Goal: Task Accomplishment & Management: Use online tool/utility

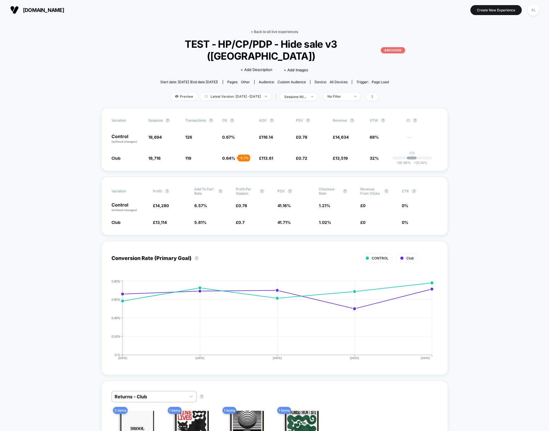
click at [259, 30] on link "< Back to all live experiences" at bounding box center [274, 32] width 47 height 4
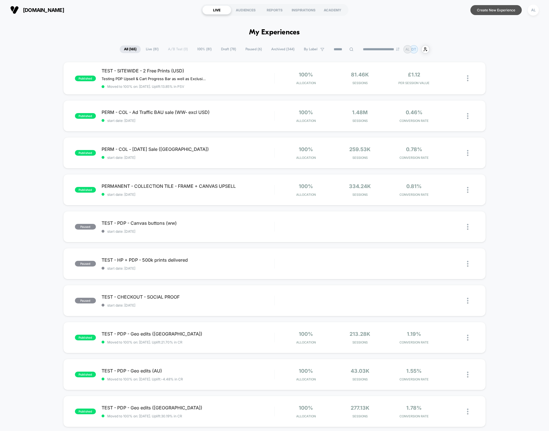
click at [491, 10] on button "Create New Experience" at bounding box center [496, 10] width 51 height 10
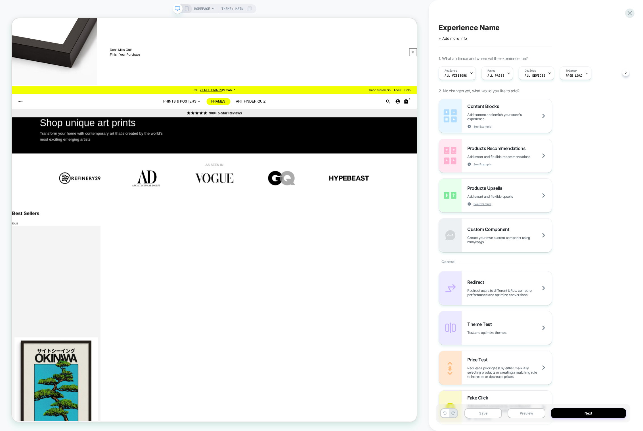
click at [229, 8] on span "Theme: MAIN" at bounding box center [232, 8] width 22 height 9
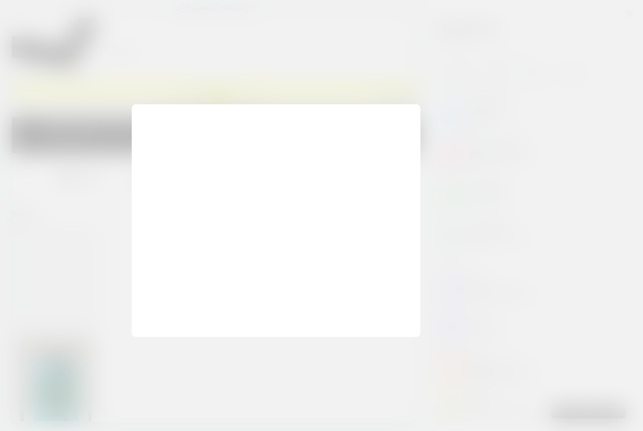
click at [202, 7] on div at bounding box center [321, 215] width 643 height 431
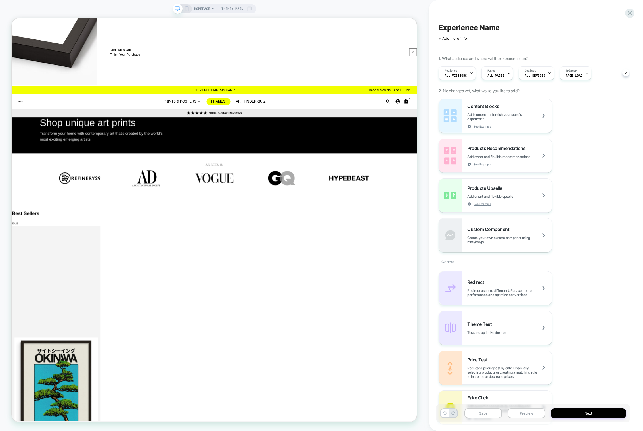
click at [202, 8] on span "HOMEPAGE" at bounding box center [202, 8] width 16 height 9
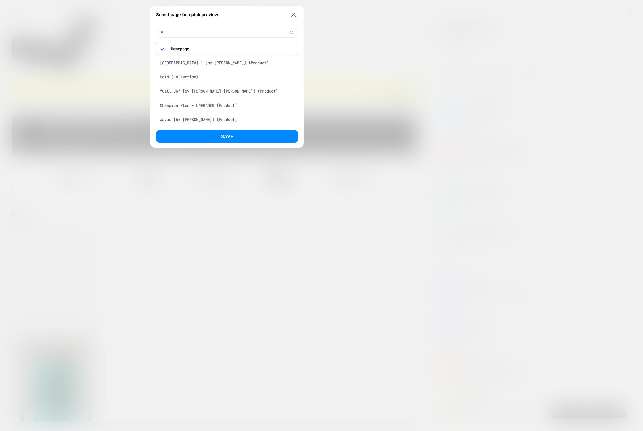
type input "*"
type input "**********"
click at [203, 49] on div "Unique art prints (Collection)" at bounding box center [227, 47] width 142 height 11
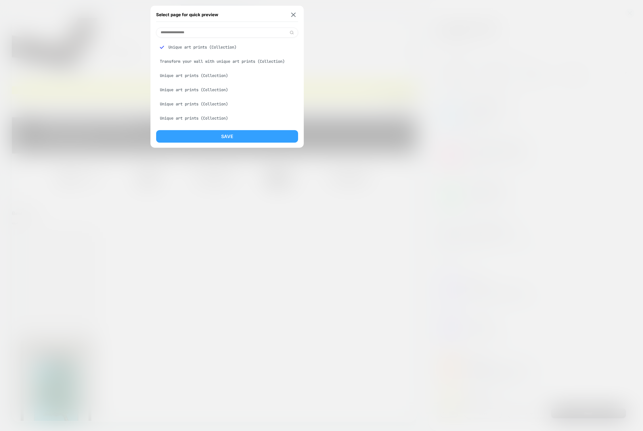
click at [212, 138] on button "Save" at bounding box center [227, 136] width 142 height 12
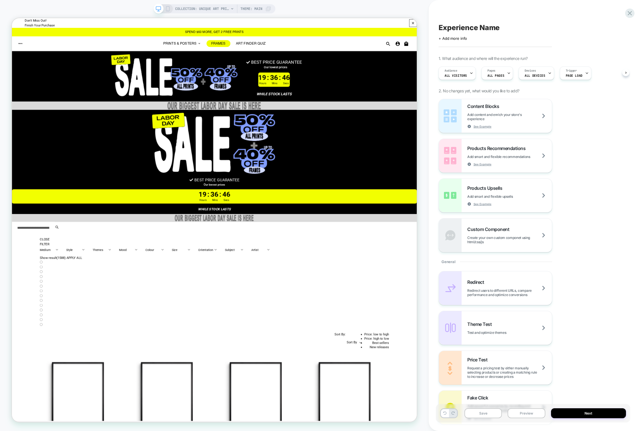
click at [168, 7] on icon at bounding box center [167, 8] width 5 height 5
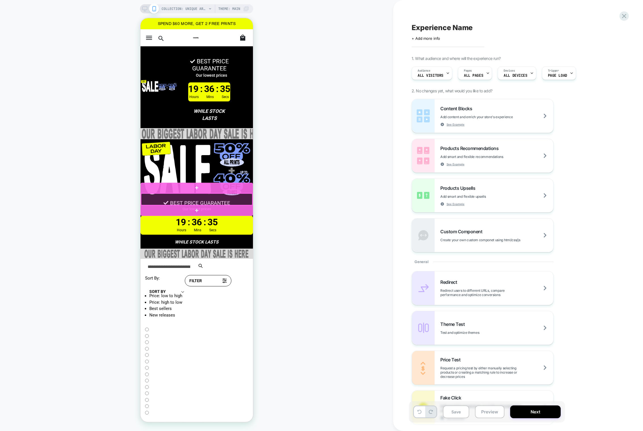
click at [230, 198] on div at bounding box center [196, 199] width 111 height 12
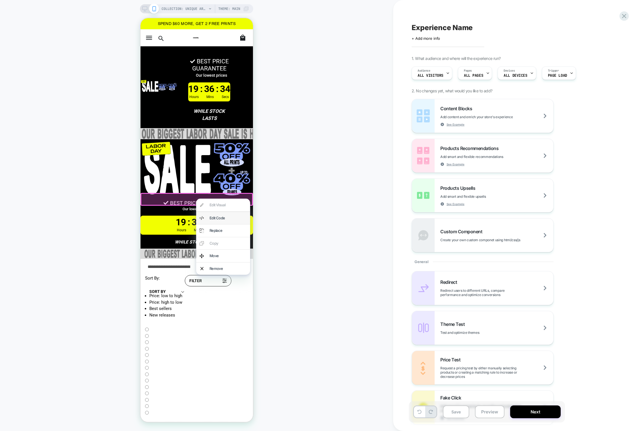
click at [222, 217] on div "Edit Code" at bounding box center [227, 218] width 37 height 6
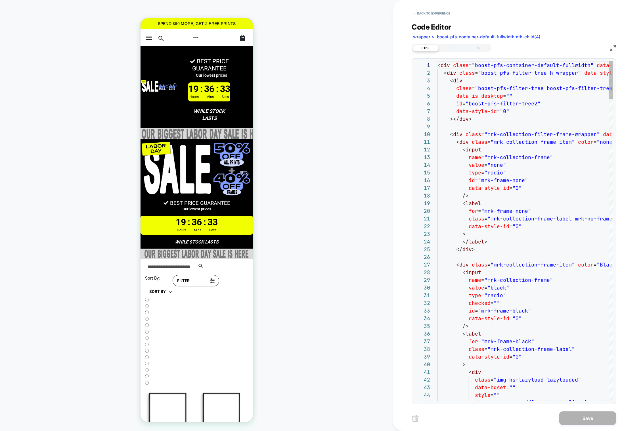
scroll to position [77, 0]
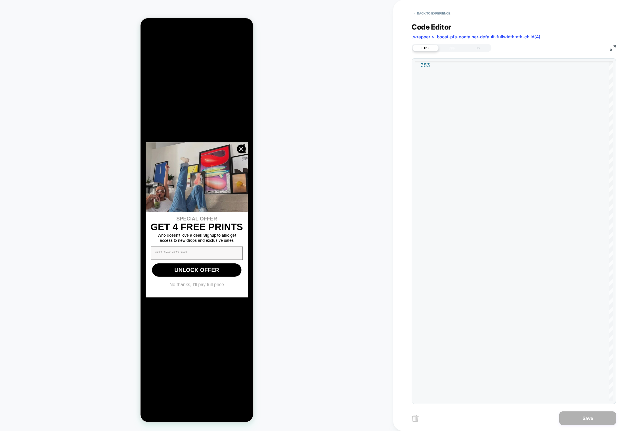
click at [241, 149] on icon "Close dialog" at bounding box center [241, 149] width 4 height 4
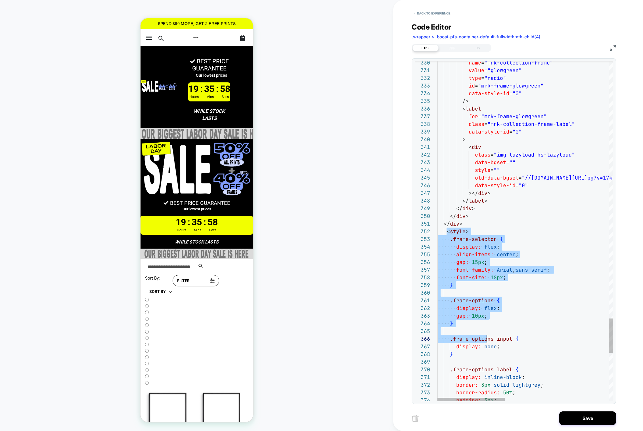
scroll to position [7, 0]
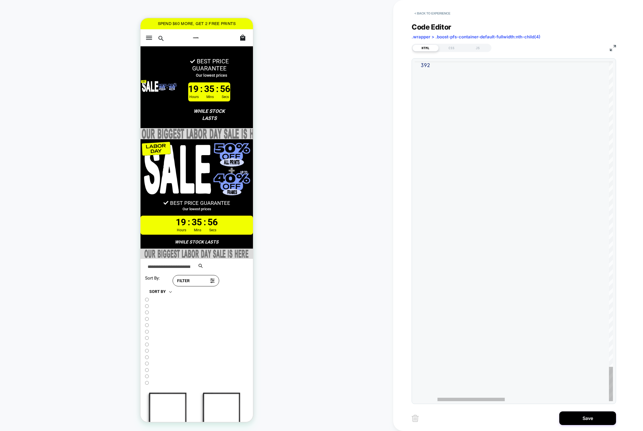
drag, startPoint x: 448, startPoint y: 230, endPoint x: 501, endPoint y: 62, distance: 176.8
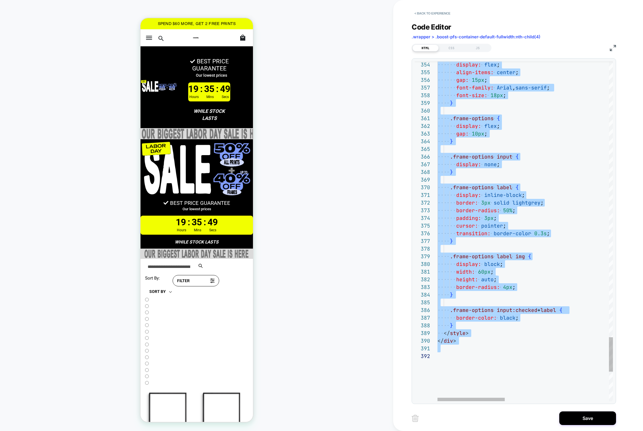
type textarea "**********"
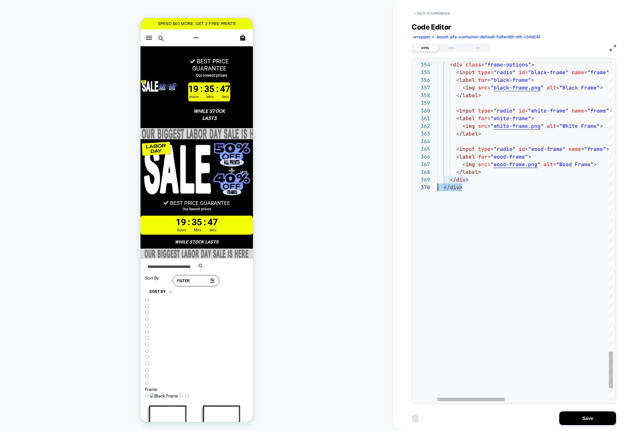
drag, startPoint x: 467, startPoint y: 188, endPoint x: 434, endPoint y: 188, distance: 32.4
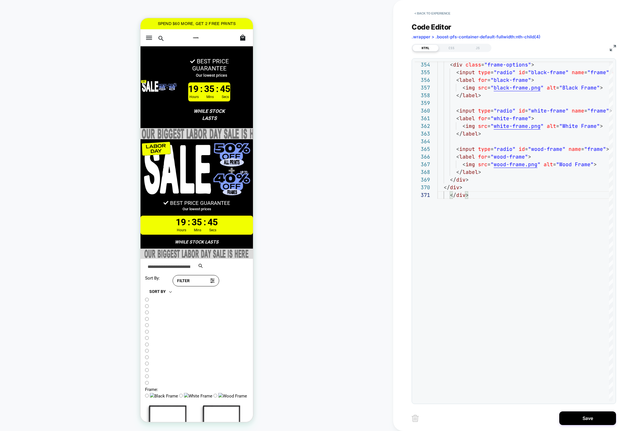
type textarea "******"
click at [0, 0] on div "CSS" at bounding box center [0, 0] width 0 height 0
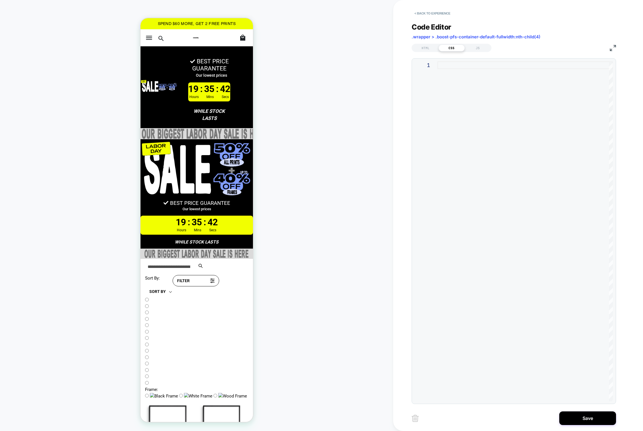
click at [478, 104] on div at bounding box center [525, 231] width 175 height 340
type textarea "**********"
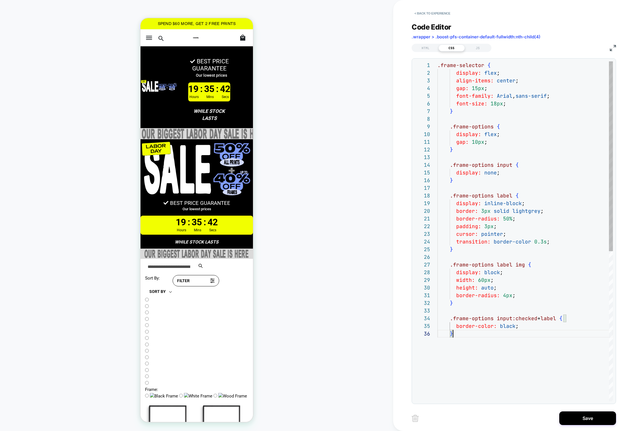
scroll to position [38, 15]
click at [0, 0] on div "HTML" at bounding box center [0, 0] width 0 height 0
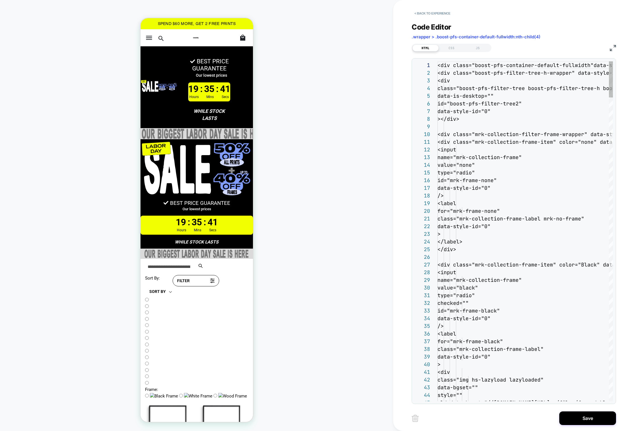
scroll to position [77, 0]
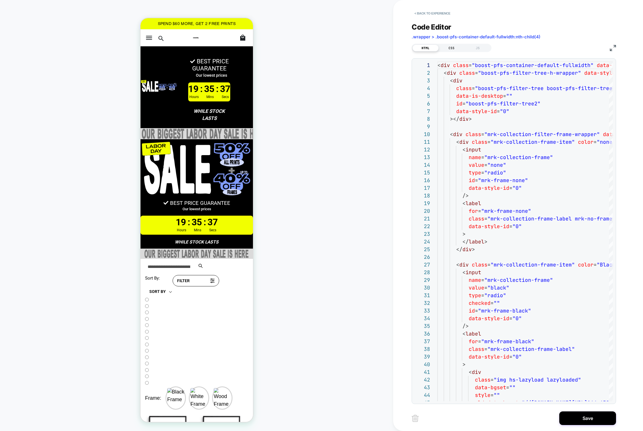
click at [0, 0] on div "CSS" at bounding box center [0, 0] width 0 height 0
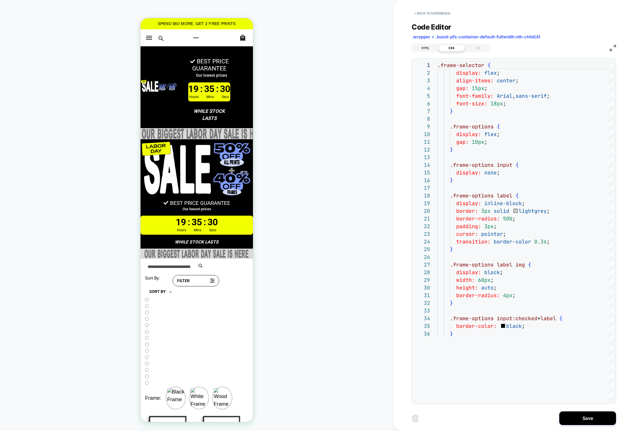
click at [0, 0] on div "HTML" at bounding box center [0, 0] width 0 height 0
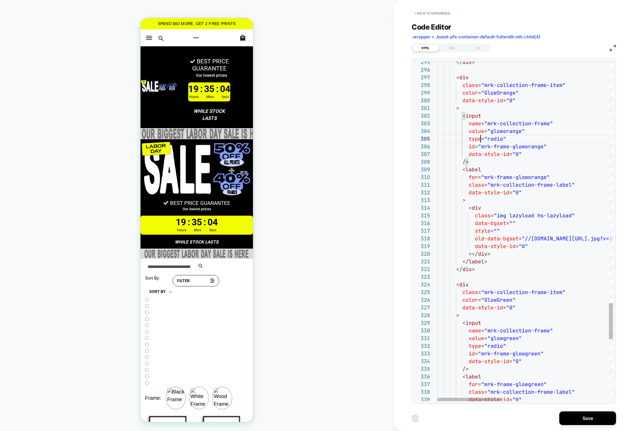
scroll to position [15, 27]
type textarea "**********"
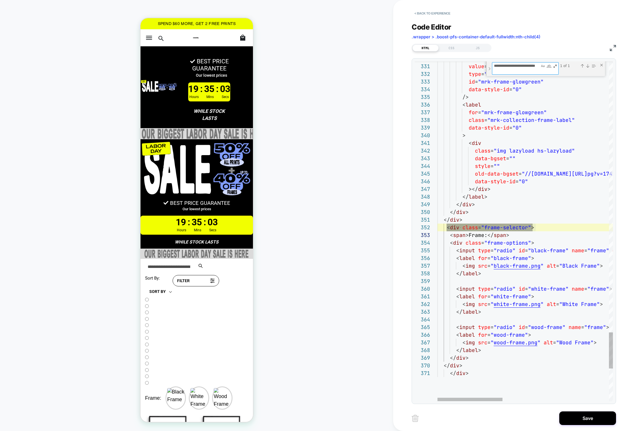
scroll to position [77, 0]
type textarea "**********"
drag, startPoint x: 469, startPoint y: 221, endPoint x: 438, endPoint y: 220, distance: 30.1
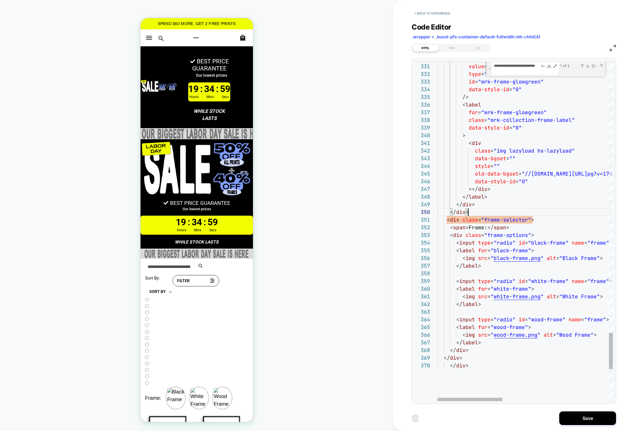
scroll to position [69, 31]
type textarea "**********"
drag, startPoint x: 471, startPoint y: 210, endPoint x: 436, endPoint y: 210, distance: 35.8
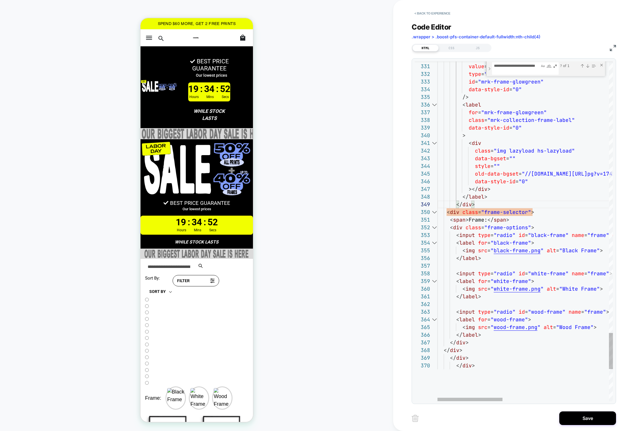
type textarea "**********"
drag, startPoint x: 481, startPoint y: 204, endPoint x: 430, endPoint y: 203, distance: 50.3
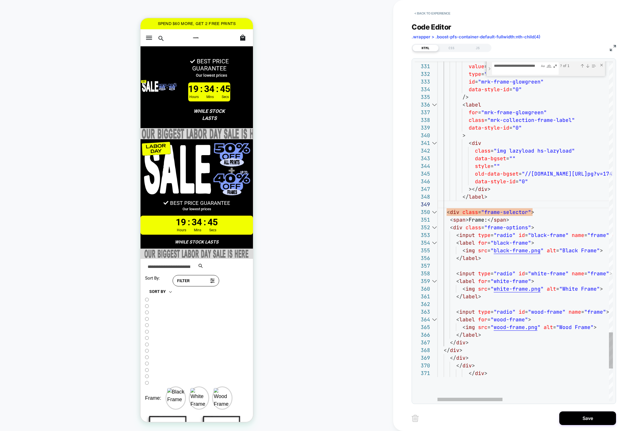
type textarea "**********"
click at [0, 0] on div "CSS" at bounding box center [0, 0] width 0 height 0
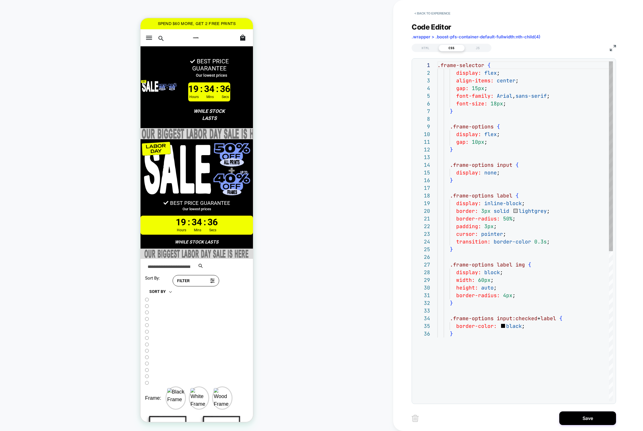
scroll to position [77, 0]
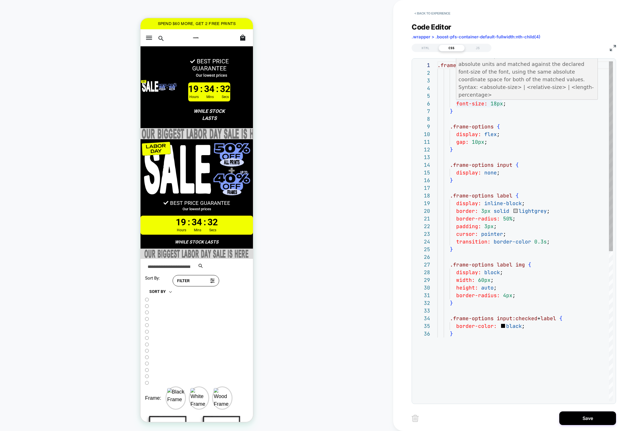
click at [497, 102] on div ".frame-selector { display: flex ; align-items: center ; gap: 15px ; font-family…" at bounding box center [525, 365] width 175 height 608
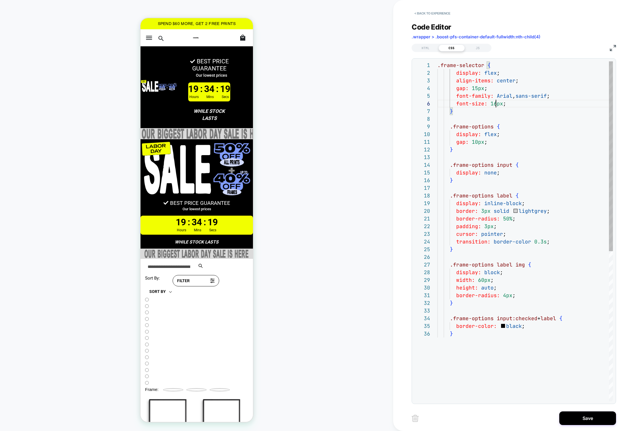
scroll to position [38, 58]
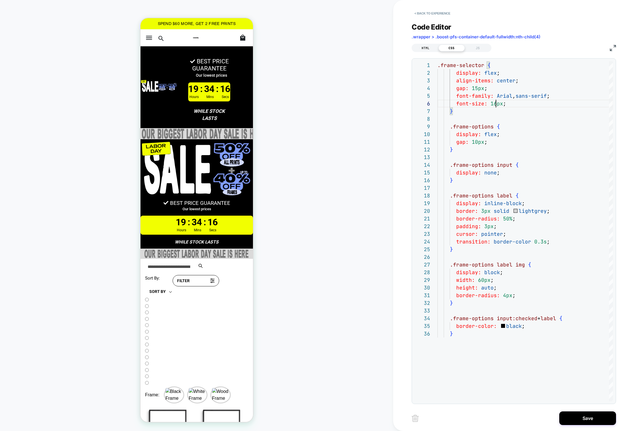
type textarea "**********"
click at [0, 0] on div "HTML" at bounding box center [0, 0] width 0 height 0
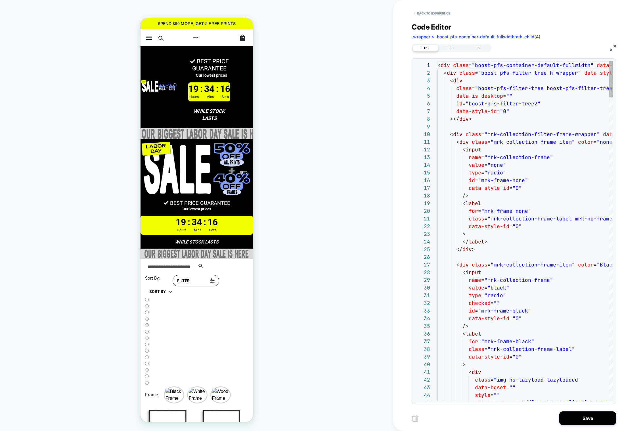
scroll to position [77, 0]
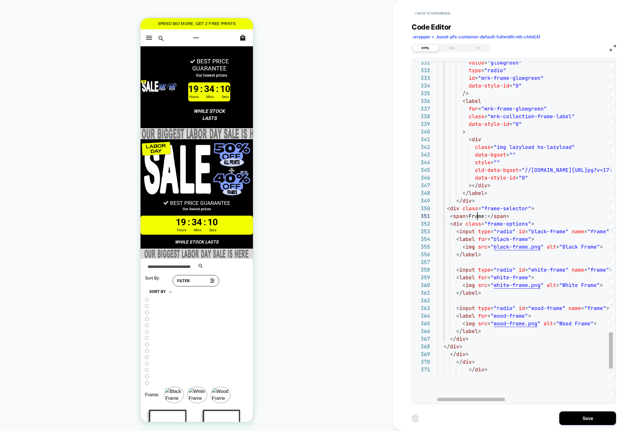
type textarea "**********"
click at [0, 0] on div "CSS" at bounding box center [0, 0] width 0 height 0
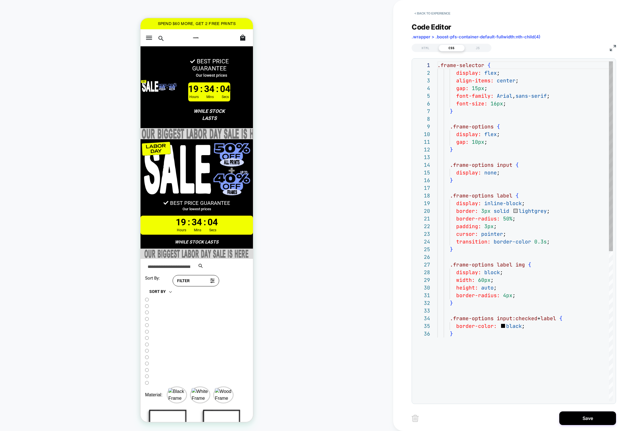
scroll to position [77, 0]
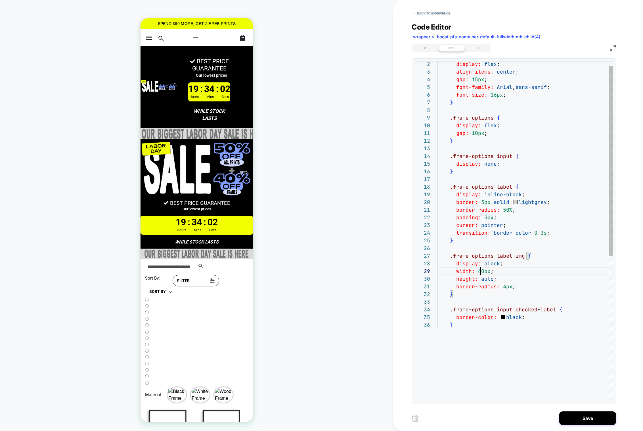
click at [480, 267] on div "display: flex ; align-items: center ; gap: 15px ; font-family: Arial , sans-ser…" at bounding box center [525, 357] width 175 height 608
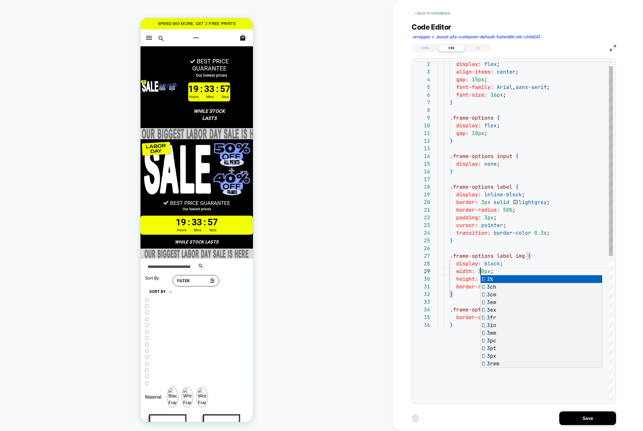
click at [465, 242] on div "display: flex ; align-items: center ; gap: 15px ; font-family: Arial , sans-ser…" at bounding box center [525, 357] width 175 height 608
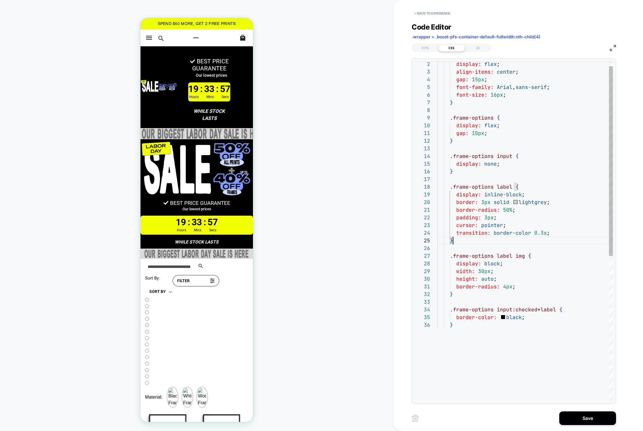
scroll to position [31, 15]
click at [489, 277] on div "display: flex ; align-items: center ; gap: 15px ; font-family: Arial , sans-ser…" at bounding box center [525, 357] width 175 height 608
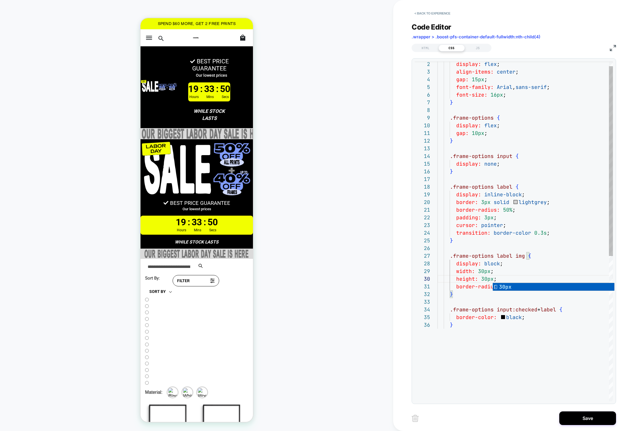
click at [473, 269] on div "display: flex ; align-items: center ; gap: 15px ; font-family: Arial , sans-ser…" at bounding box center [525, 357] width 175 height 608
click at [505, 286] on div "display: flex ; align-items: center ; gap: 15px ; font-family: Arial , sans-ser…" at bounding box center [525, 357] width 175 height 608
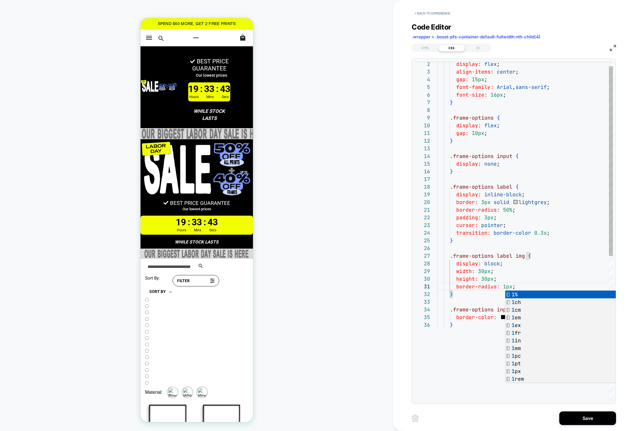
scroll to position [38, 15]
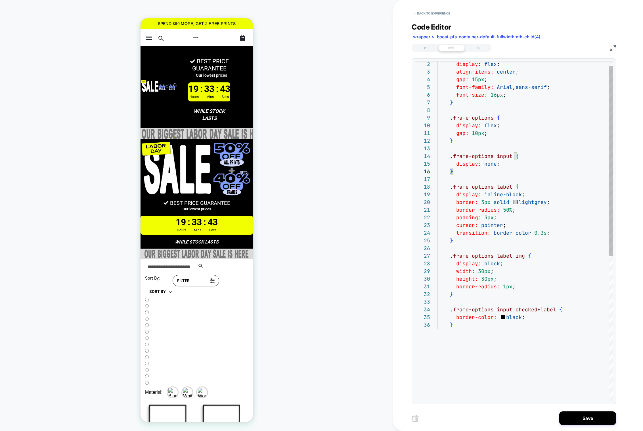
click at [485, 173] on div "display: flex ; align-items: center ; gap: 15px ; font-family: Arial , sans-ser…" at bounding box center [525, 357] width 175 height 608
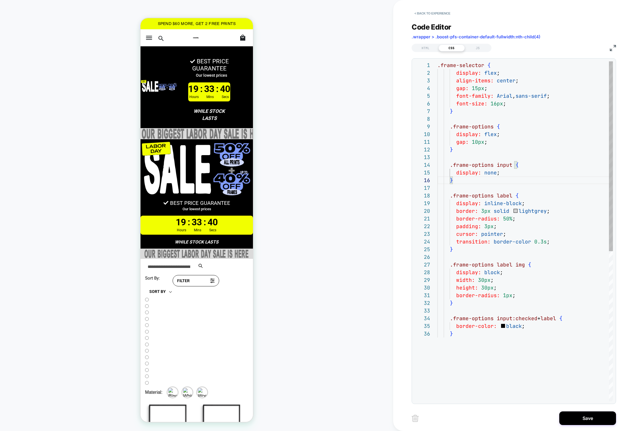
click at [470, 273] on div "display: flex ; align-items: center ; gap: 15px ; font-family: Arial , sans-ser…" at bounding box center [525, 365] width 175 height 608
click at [484, 211] on div "display: flex ; align-items: center ; gap: 15px ; font-family: Arial , sans-ser…" at bounding box center [525, 365] width 175 height 608
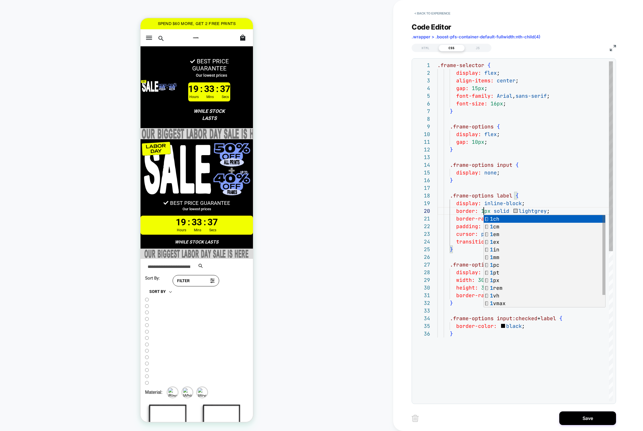
scroll to position [69, 46]
click at [477, 146] on div "display: flex ; align-items: center ; gap: 15px ; font-family: Arial , sans-ser…" at bounding box center [525, 365] width 175 height 608
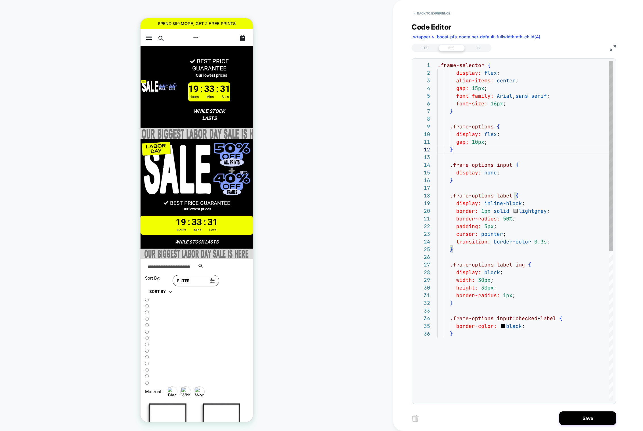
scroll to position [7, 15]
click at [475, 141] on div "display: flex ; align-items: center ; gap: 15px ; font-family: Arial , sans-ser…" at bounding box center [525, 365] width 175 height 608
click at [473, 143] on div "display: flex ; align-items: center ; gap: 15px ; font-family: Arial , sans-ser…" at bounding box center [525, 365] width 175 height 608
click at [477, 87] on div "display: flex ; align-items: center ; gap: 15px ; font-family: Arial , sans-ser…" at bounding box center [525, 365] width 175 height 608
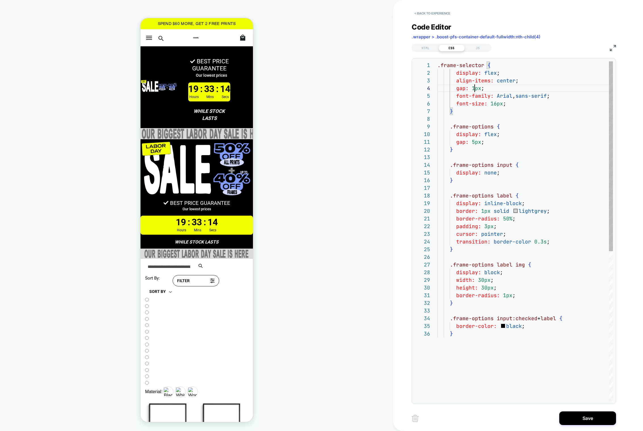
scroll to position [23, 37]
click at [495, 103] on div "display: flex ; align-items: center ; gap: 5px ; font-family: Arial , sans-seri…" at bounding box center [525, 365] width 175 height 608
click at [514, 103] on div "display: flex ; align-items: center ; gap: 5px ; font-family: Arial , sans-seri…" at bounding box center [525, 365] width 175 height 608
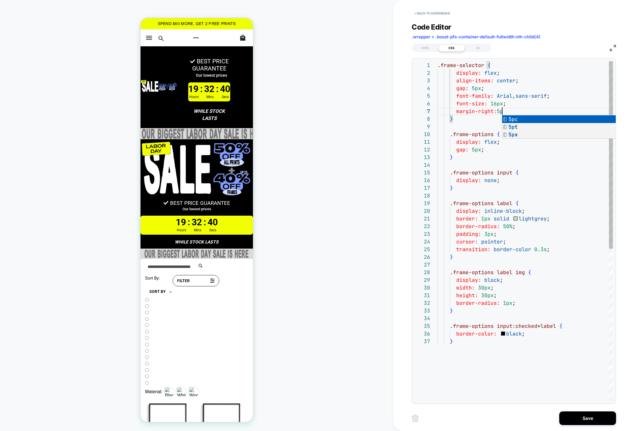
scroll to position [46, 68]
click at [498, 110] on div "display: flex ; align-items: center ; gap: 5px ; font-family: Arial , sans-seri…" at bounding box center [525, 369] width 175 height 616
click at [485, 111] on div "display: flex ; align-items: center ; gap: 5px ; font-family: Arial , sans-seri…" at bounding box center [525, 369] width 175 height 616
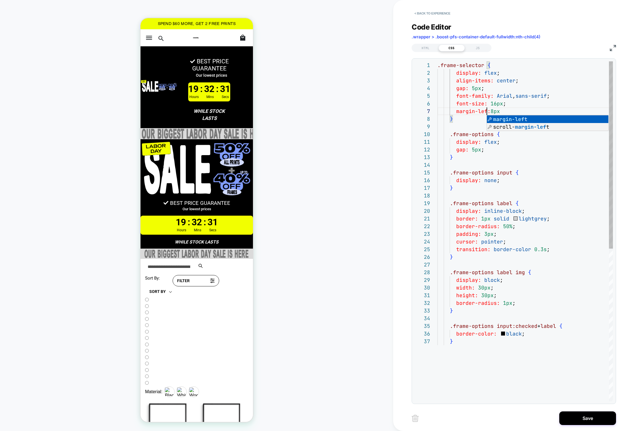
scroll to position [46, 52]
click at [526, 104] on div "display: flex ; align-items: center ; gap: 5px ; font-family: Arial , sans-seri…" at bounding box center [525, 369] width 175 height 616
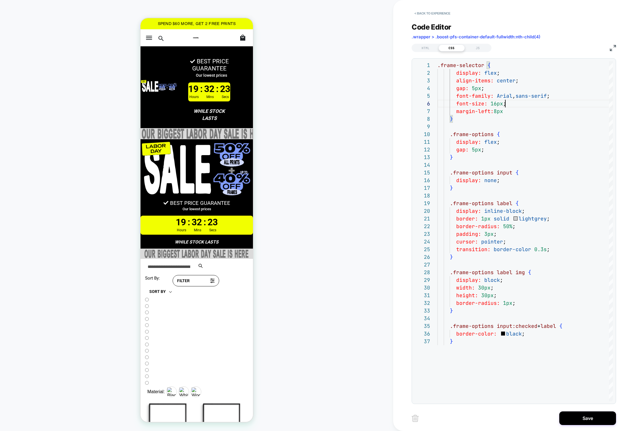
type textarea "**********"
click at [0, 0] on div "HTML" at bounding box center [0, 0] width 0 height 0
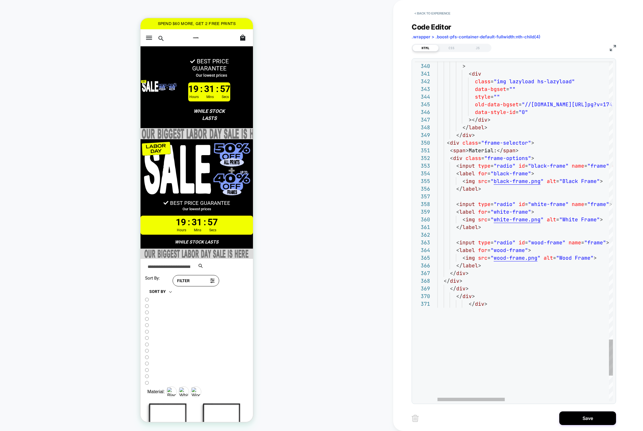
scroll to position [38, 43]
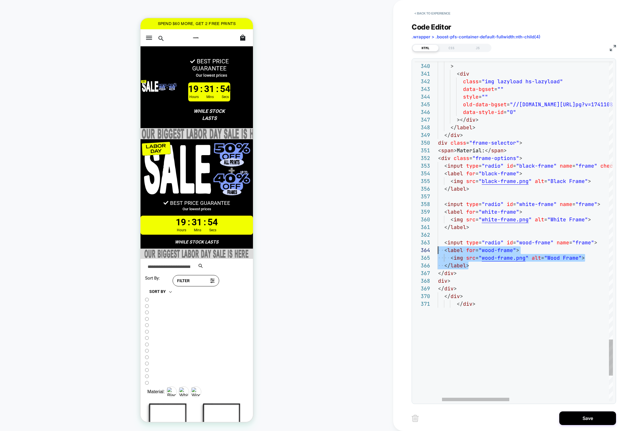
scroll to position [15, 0]
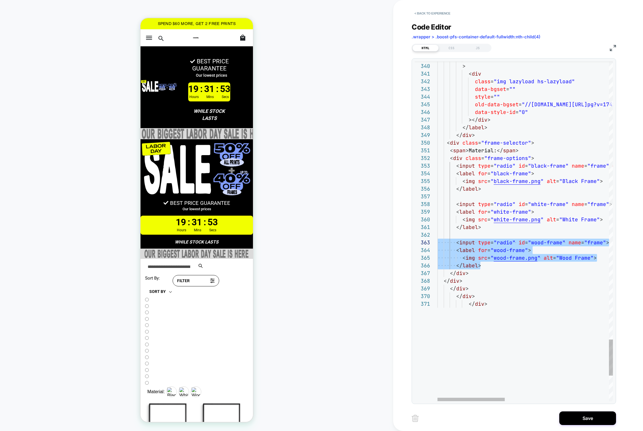
drag, startPoint x: 479, startPoint y: 265, endPoint x: 435, endPoint y: 244, distance: 49.3
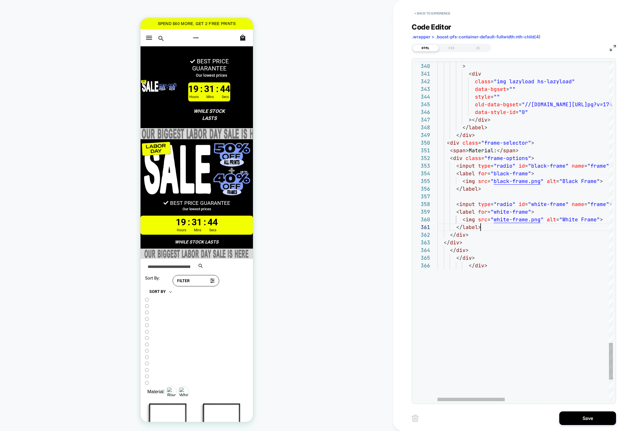
scroll to position [0, 43]
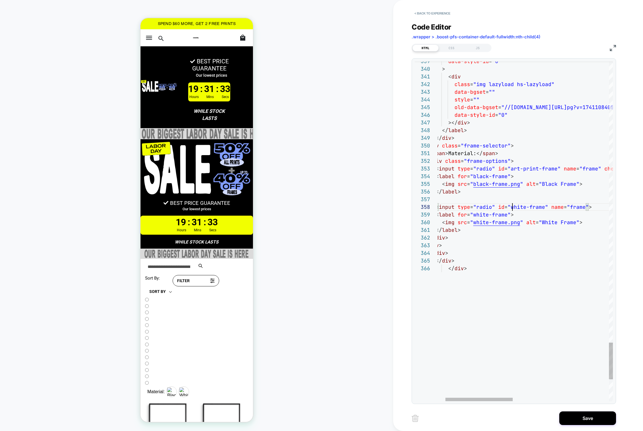
scroll to position [53, 107]
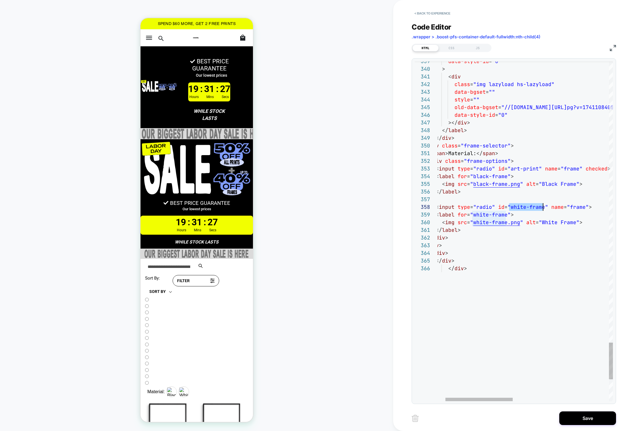
drag, startPoint x: 509, startPoint y: 206, endPoint x: 541, endPoint y: 205, distance: 32.4
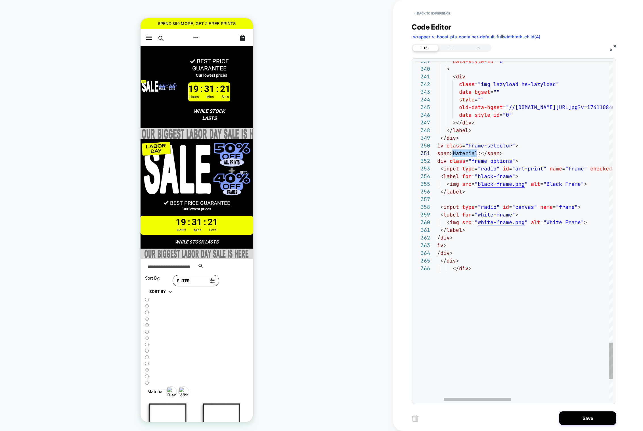
scroll to position [0, 55]
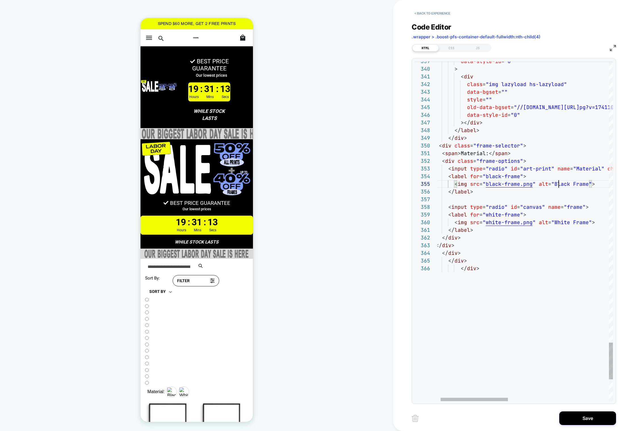
scroll to position [31, 138]
drag, startPoint x: 550, startPoint y: 221, endPoint x: 582, endPoint y: 222, distance: 31.8
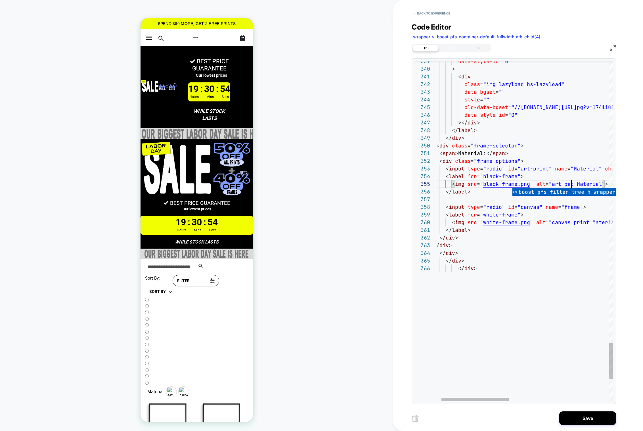
scroll to position [31, 144]
drag, startPoint x: 482, startPoint y: 175, endPoint x: 515, endPoint y: 176, distance: 32.7
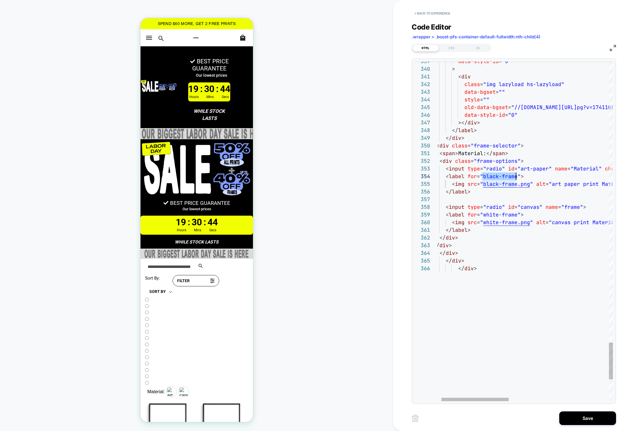
drag, startPoint x: 482, startPoint y: 214, endPoint x: 514, endPoint y: 213, distance: 31.8
type textarea "**********"
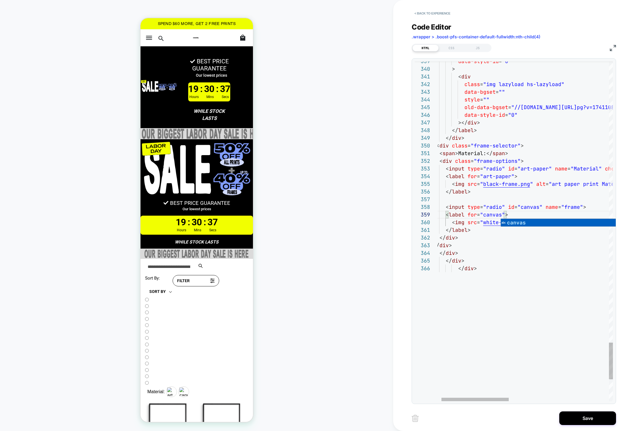
click at [0, 0] on div "CSS" at bounding box center [0, 0] width 0 height 0
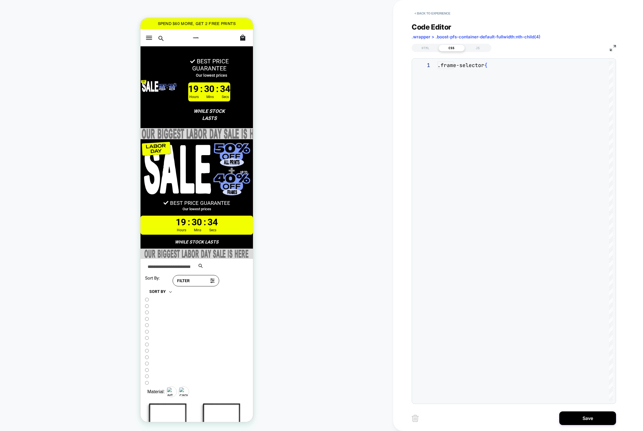
scroll to position [77, 0]
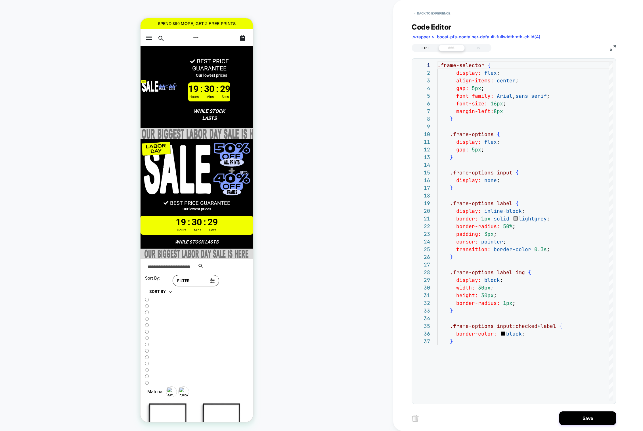
click at [0, 0] on div "HTML" at bounding box center [0, 0] width 0 height 0
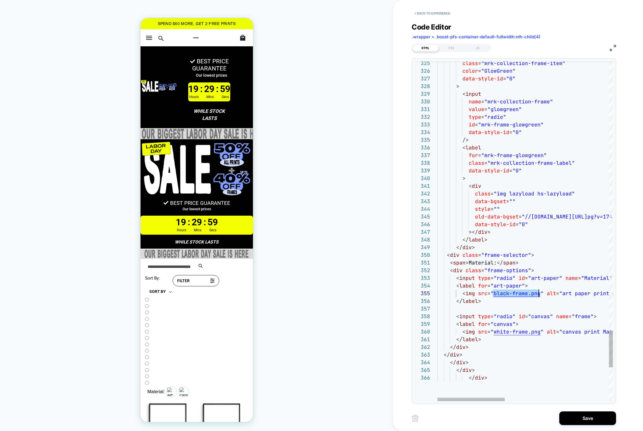
drag, startPoint x: 493, startPoint y: 291, endPoint x: 538, endPoint y: 290, distance: 44.9
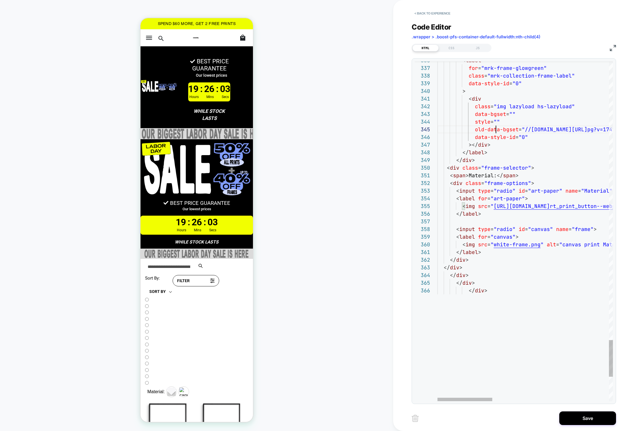
scroll to position [31, 58]
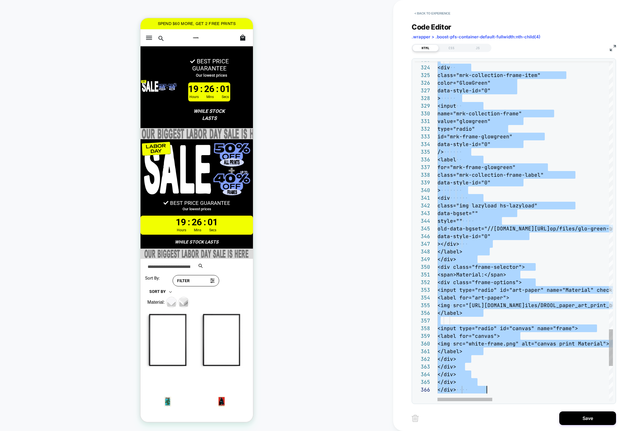
scroll to position [0, 49]
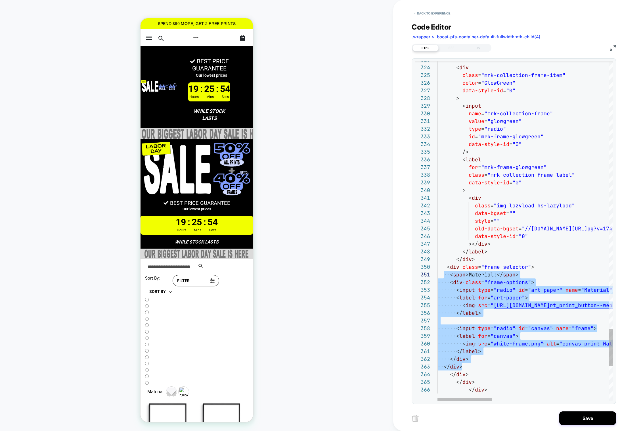
scroll to position [69, 0]
drag, startPoint x: 463, startPoint y: 365, endPoint x: 433, endPoint y: 265, distance: 103.4
type textarea "**********"
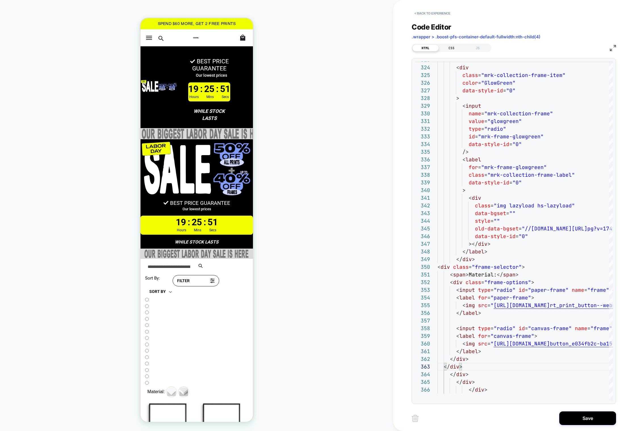
click at [0, 0] on div "CSS" at bounding box center [0, 0] width 0 height 0
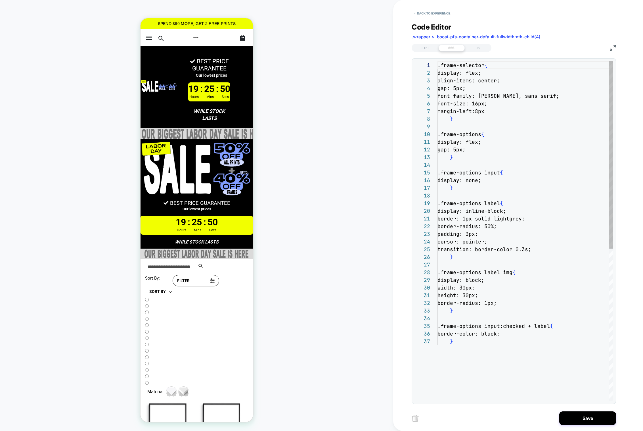
scroll to position [77, 0]
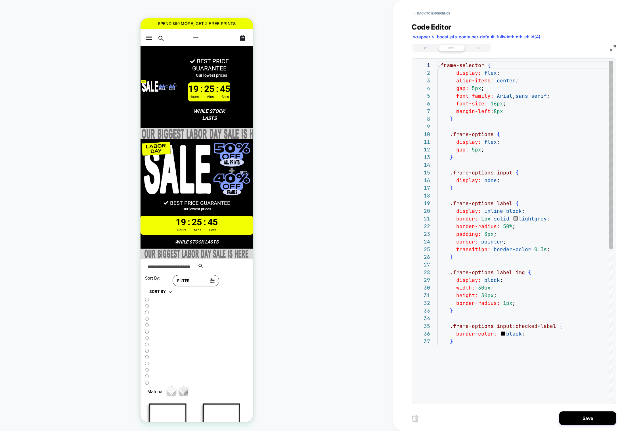
click at [473, 134] on div ".frame-selector { display: flex ; align-items: center ; gap: 5px ; font-family:…" at bounding box center [525, 369] width 175 height 616
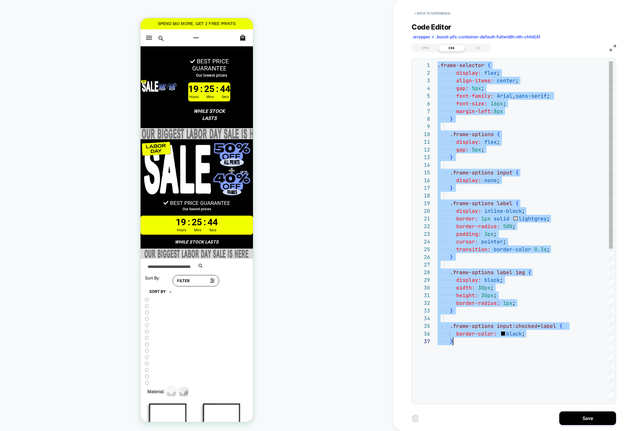
scroll to position [0, 15]
type textarea "**********"
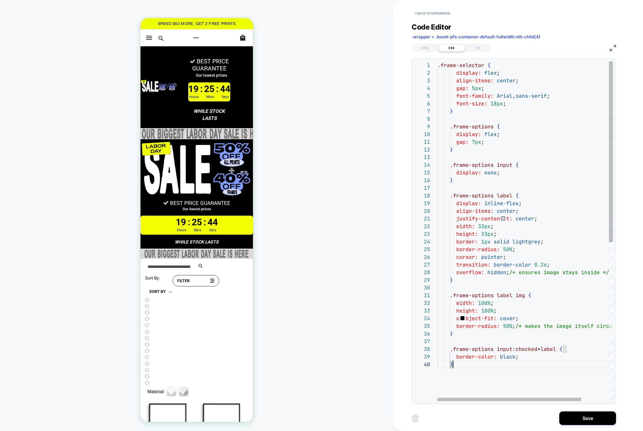
scroll to position [69, 15]
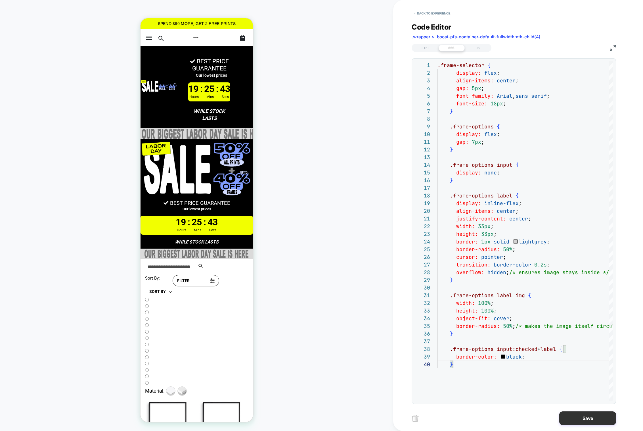
click at [0, 0] on button "Save" at bounding box center [0, 0] width 0 height 0
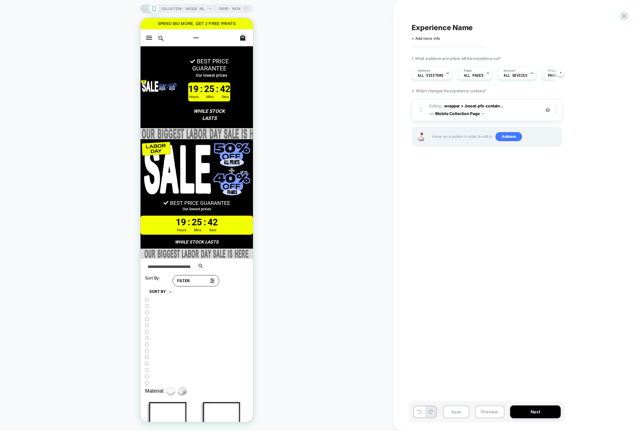
scroll to position [0, 0]
click at [479, 103] on span ".wrapper > .boost-pfs-contain..." at bounding box center [473, 105] width 60 height 5
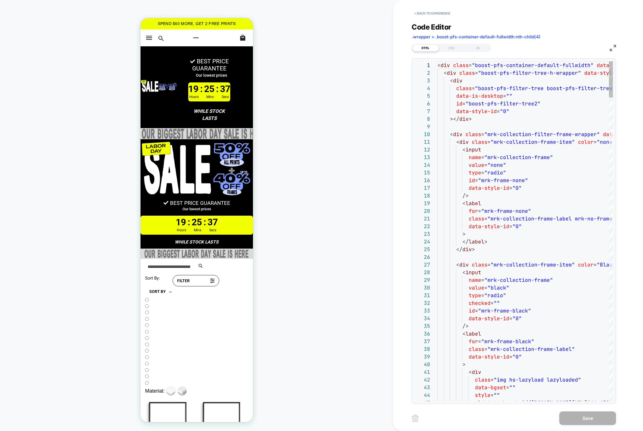
scroll to position [77, 0]
click at [454, 46] on div "CSS" at bounding box center [452, 48] width 26 height 7
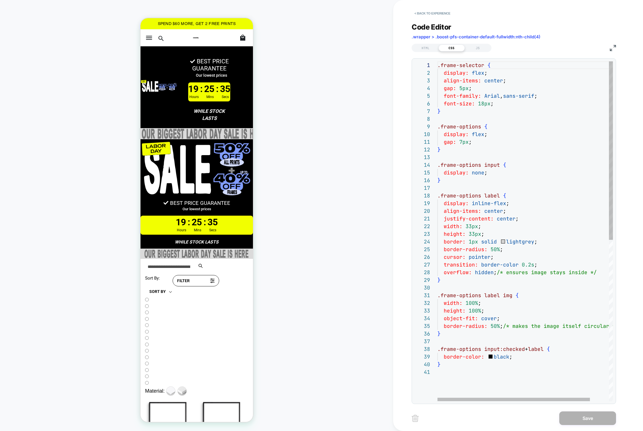
click at [496, 103] on div ".frame-selector { display: flex ; align-items: center ; gap: 5px ; font-family:…" at bounding box center [536, 384] width 197 height 646
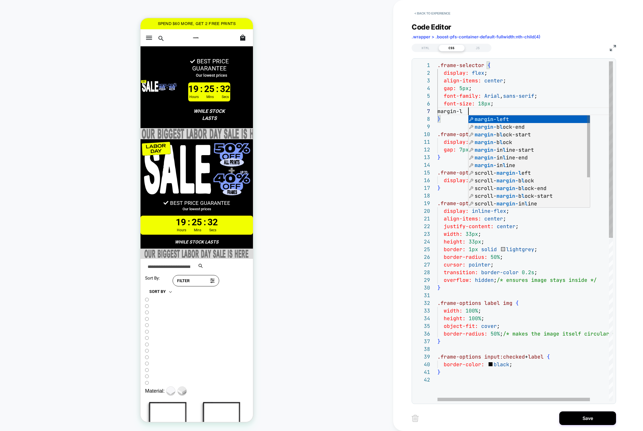
type textarea "**********"
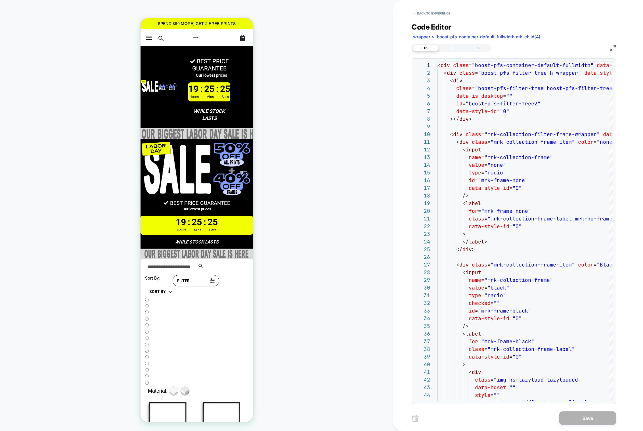
scroll to position [77, 0]
click at [456, 48] on div "CSS" at bounding box center [452, 48] width 26 height 7
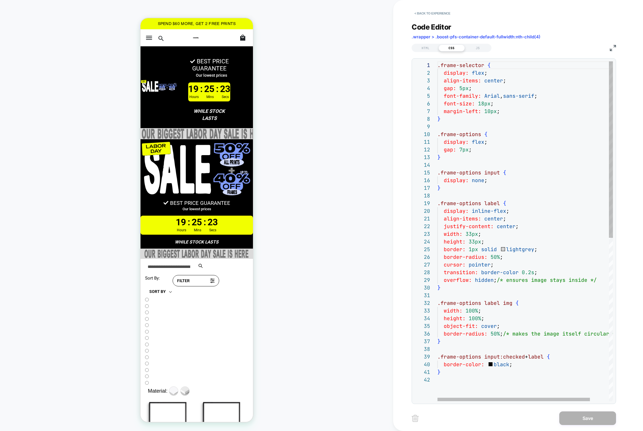
click at [483, 103] on div ".frame-selector { display: flex ; align-items: center ; gap: 5px ; font-family:…" at bounding box center [536, 388] width 197 height 654
click at [507, 157] on div ".frame-selector { display: flex ; align-items: center ; gap: 5px ; font-family:…" at bounding box center [536, 388] width 197 height 654
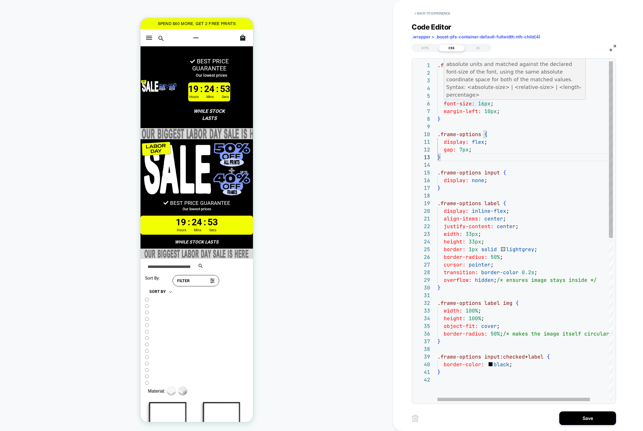
click at [484, 102] on div ".frame-selector { display: flex ; align-items: center ; gap: 5px ; font-family:…" at bounding box center [536, 388] width 197 height 654
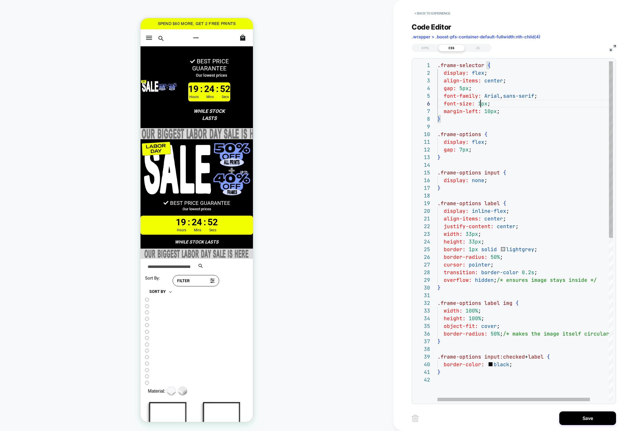
scroll to position [38, 46]
click at [488, 208] on div ".frame-selector { display: flex ; align-items: center ; gap: 5px ; font-family:…" at bounding box center [536, 388] width 197 height 654
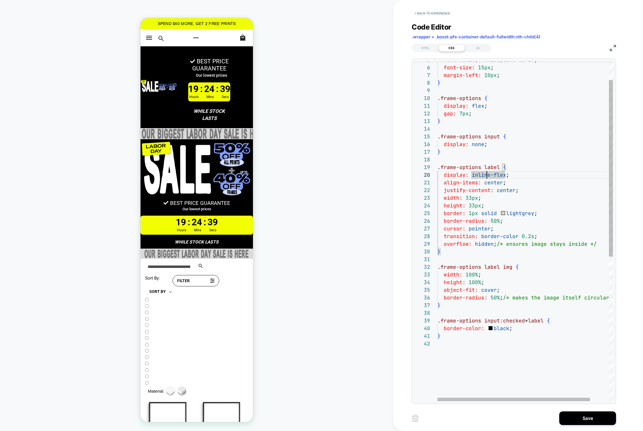
scroll to position [61, 52]
click at [489, 246] on div "font-family: Arial , sans-serif ; font-size: 15px ; margin-left: 10px ; } .fram…" at bounding box center [536, 352] width 197 height 654
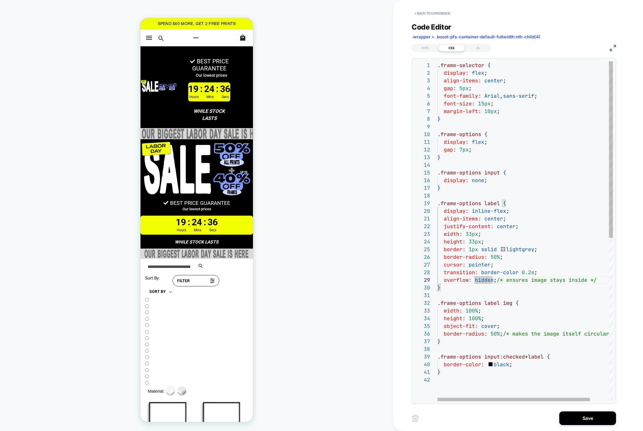
click at [469, 154] on div "font-family: Arial , sans-serif ; font-size: 15px ; margin-left: 10px ; } .fram…" at bounding box center [536, 388] width 197 height 654
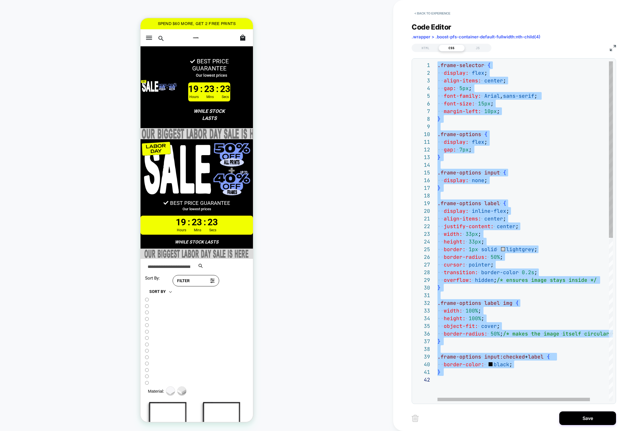
click at [467, 129] on div "font-family: Arial , sans-serif ; font-size: 15px ; margin-left: 10px ; } .fram…" at bounding box center [536, 388] width 197 height 654
type textarea "**********"
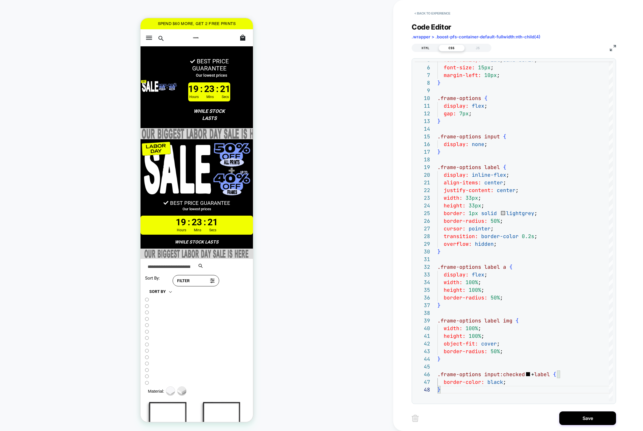
click at [424, 48] on div "HTML" at bounding box center [426, 48] width 26 height 7
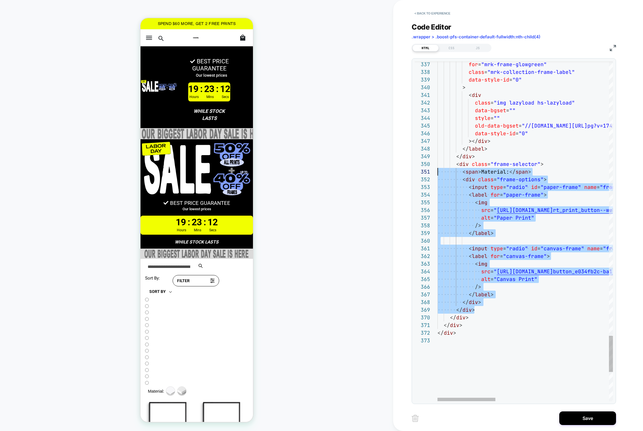
scroll to position [69, 0]
drag, startPoint x: 476, startPoint y: 307, endPoint x: 436, endPoint y: 164, distance: 148.6
click at [0, 0] on div "</ div > </ div > </ div > </ div > </ div > </ label > /> alt = "Canvas Print"…" at bounding box center [0, 0] width 0 height 0
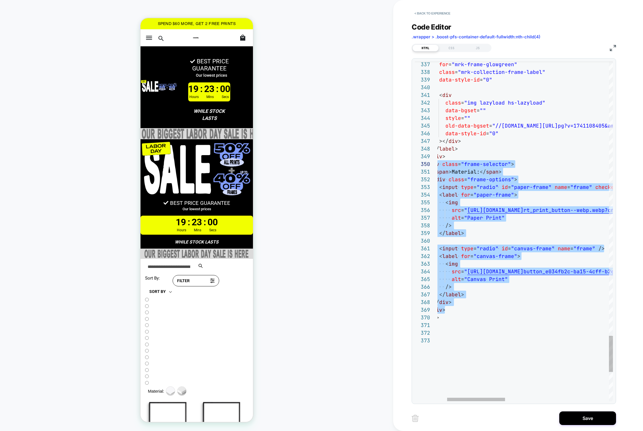
paste textarea "Editor content;Press Alt+F1 for Accessibility Options."
click at [0, 0] on div "</ div > </ div > </ div > </ div > </ div > </ label > /> alt = "Canvas Print"…" at bounding box center [0, 0] width 0 height 0
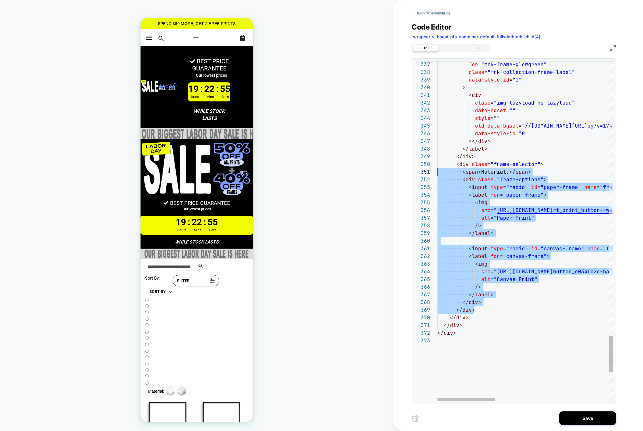
scroll to position [0, 0]
drag, startPoint x: 479, startPoint y: 309, endPoint x: 433, endPoint y: 169, distance: 147.3
click at [0, 0] on div "</ div > </ div > </ div > </ div > </ div > </ label > /> alt = "Canvas Print"…" at bounding box center [0, 0] width 0 height 0
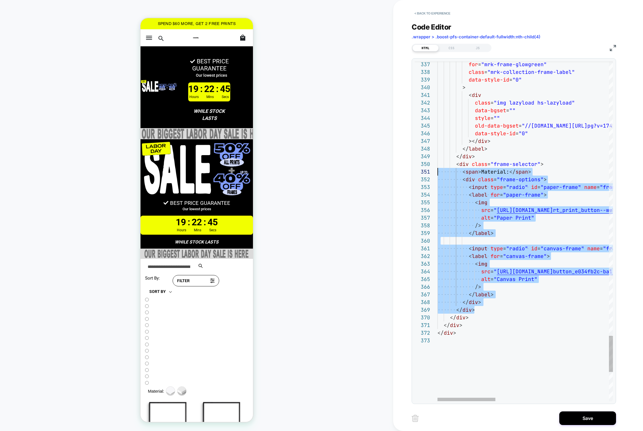
scroll to position [0, 0]
type textarea "**********"
drag, startPoint x: 477, startPoint y: 309, endPoint x: 417, endPoint y: 165, distance: 156.1
click at [0, 0] on div "</ div > </ div > </ div > </ div > </ div > </ label > /> alt = "Canvas Print"…" at bounding box center [0, 0] width 0 height 0
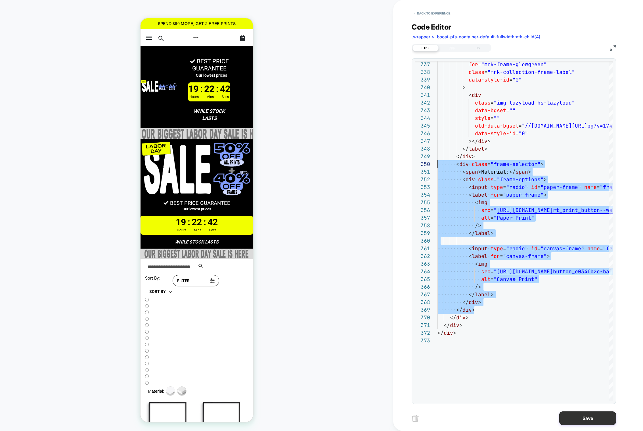
click at [580, 413] on button "Save" at bounding box center [587, 418] width 57 height 14
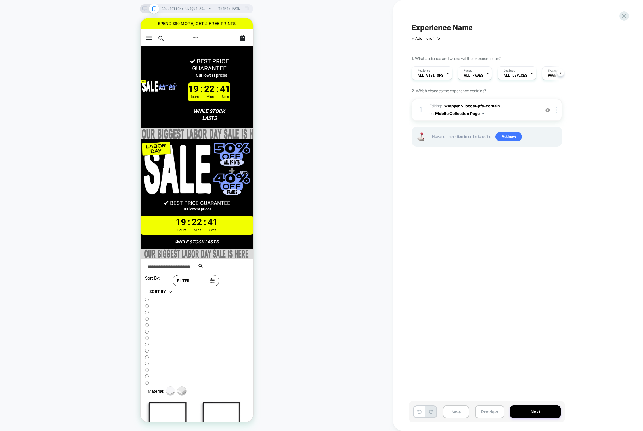
scroll to position [0, 0]
click at [461, 103] on span ".wrapper > .boost-pfs-contain..." at bounding box center [473, 105] width 60 height 5
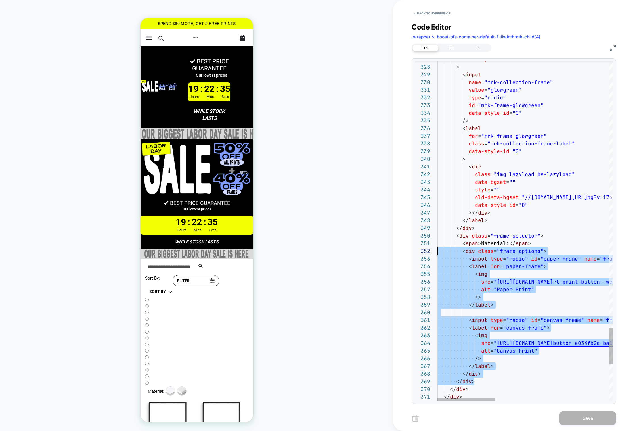
scroll to position [0, 0]
type textarea "**********"
drag, startPoint x: 476, startPoint y: 378, endPoint x: 425, endPoint y: 237, distance: 150.7
click at [0, 0] on div "</ div > </ div > </ div > /> </ label > alt = "Canvas Print" < img src = " htt…" at bounding box center [0, 0] width 0 height 0
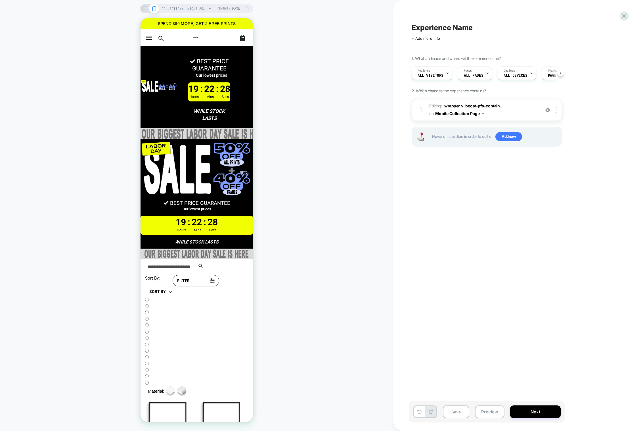
scroll to position [0, 0]
click at [559, 110] on div at bounding box center [557, 110] width 9 height 6
click at [585, 86] on div "1. What audience and where will the experience run? Audience All Visitors Pages…" at bounding box center [515, 108] width 207 height 105
click at [547, 110] on img at bounding box center [547, 110] width 5 height 5
click at [229, 297] on div at bounding box center [196, 341] width 103 height 89
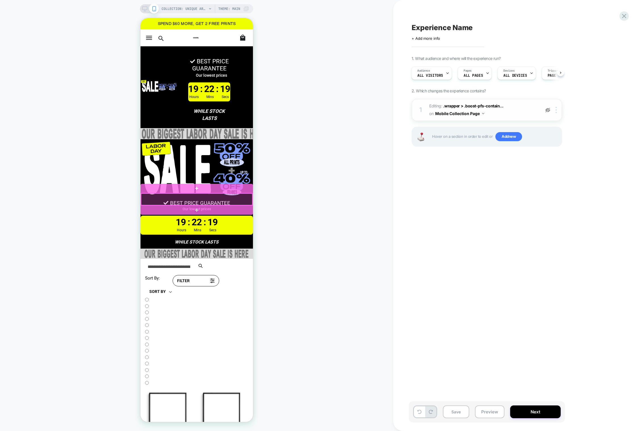
click at [227, 199] on div at bounding box center [196, 199] width 111 height 12
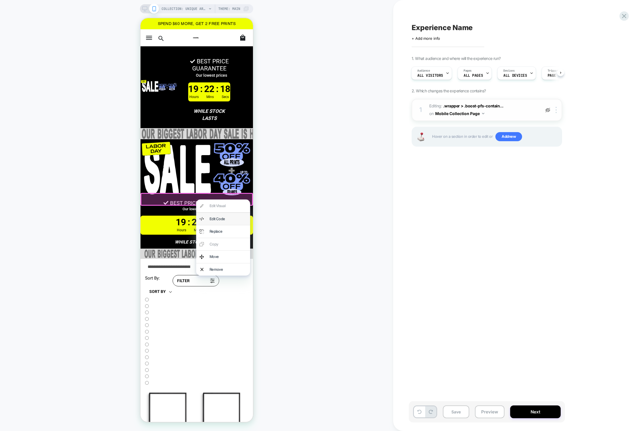
click at [229, 221] on div "Edit Code" at bounding box center [227, 219] width 37 height 6
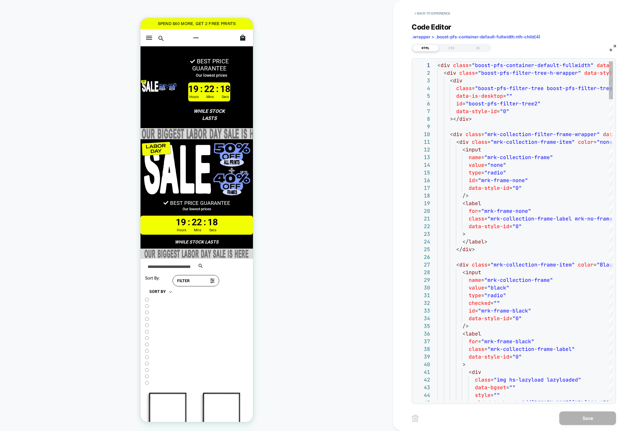
scroll to position [77, 0]
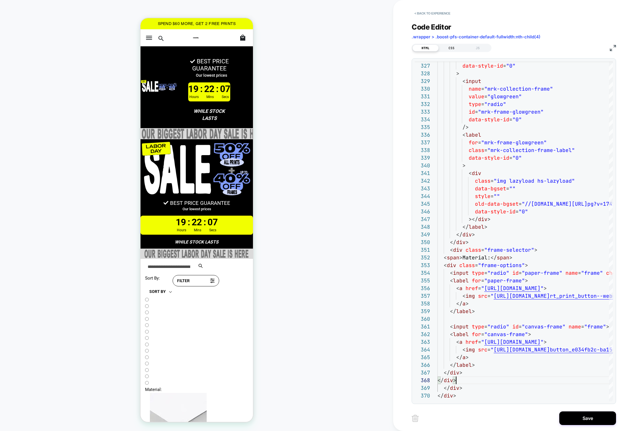
type textarea "**********"
click at [449, 48] on div "CSS" at bounding box center [452, 48] width 26 height 7
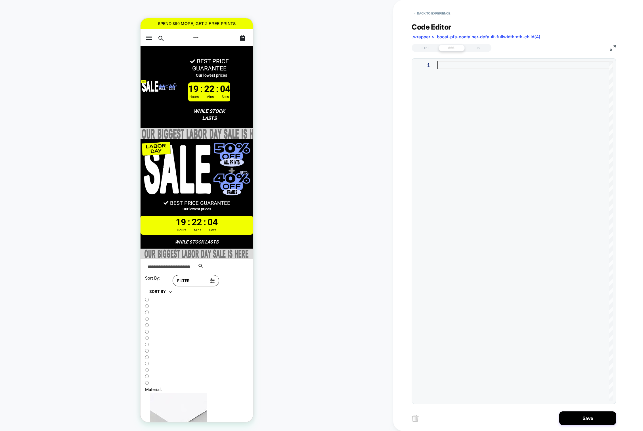
click at [440, 133] on div at bounding box center [525, 231] width 175 height 340
type textarea "**********"
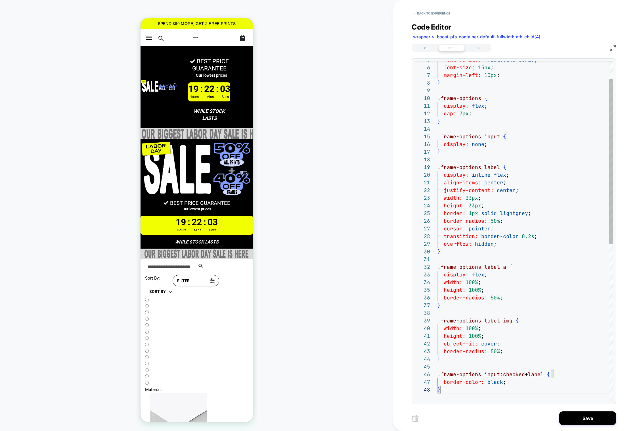
scroll to position [53, 3]
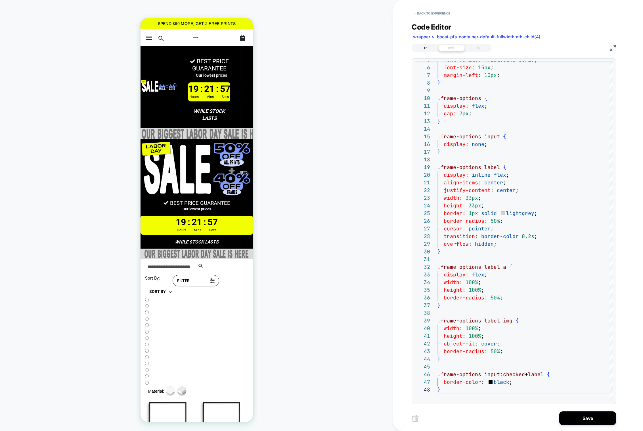
click at [425, 49] on div "HTML" at bounding box center [426, 48] width 26 height 7
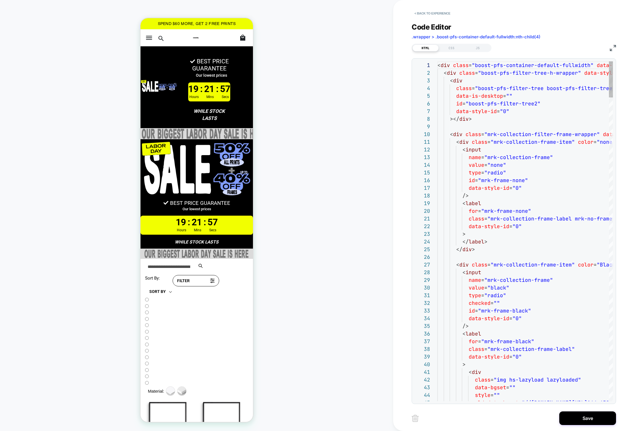
scroll to position [77, 0]
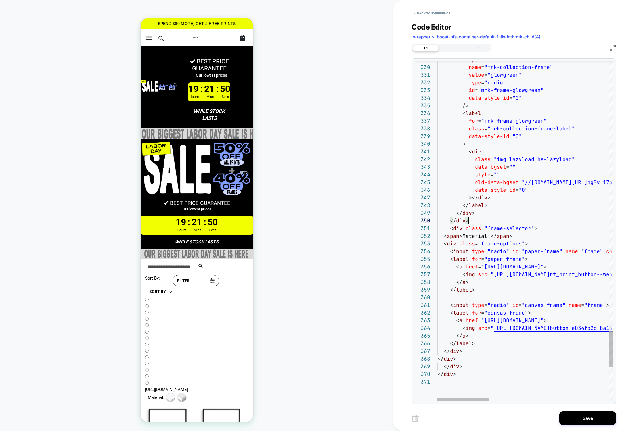
scroll to position [69, 0]
drag, startPoint x: 472, startPoint y: 220, endPoint x: 423, endPoint y: 219, distance: 50.0
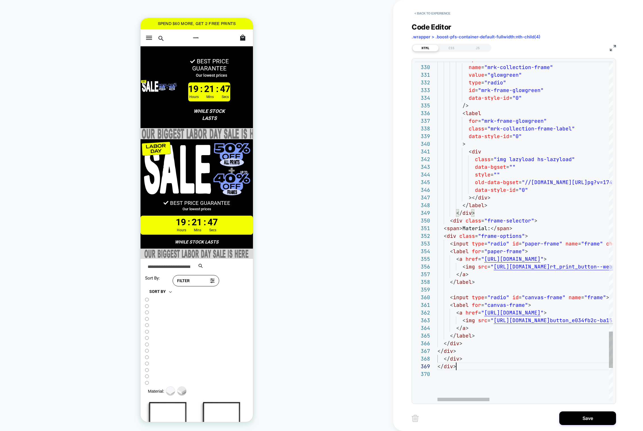
scroll to position [61, 0]
drag, startPoint x: 459, startPoint y: 369, endPoint x: 428, endPoint y: 369, distance: 30.4
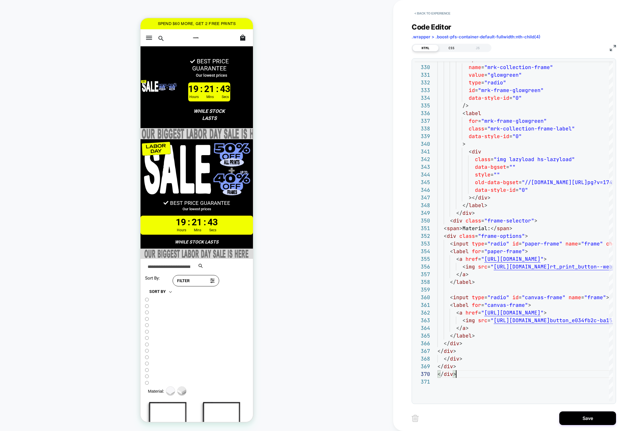
type textarea "**********"
click at [452, 47] on div "CSS" at bounding box center [452, 48] width 26 height 7
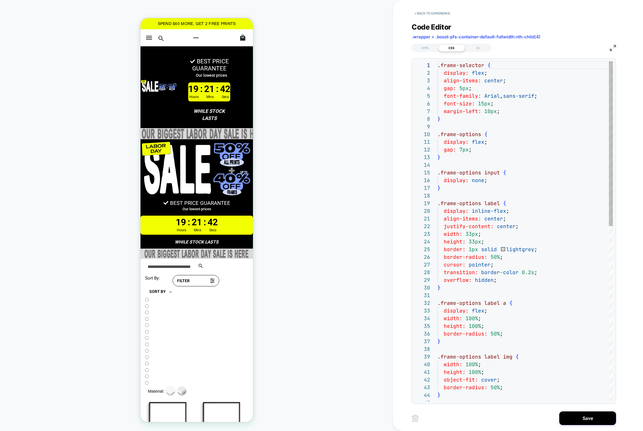
scroll to position [77, 0]
click at [427, 49] on div "HTML" at bounding box center [426, 48] width 26 height 7
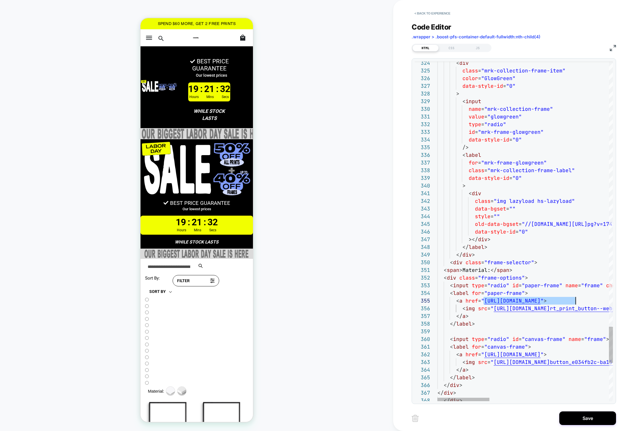
scroll to position [31, 141]
drag, startPoint x: 483, startPoint y: 299, endPoint x: 578, endPoint y: 297, distance: 95.1
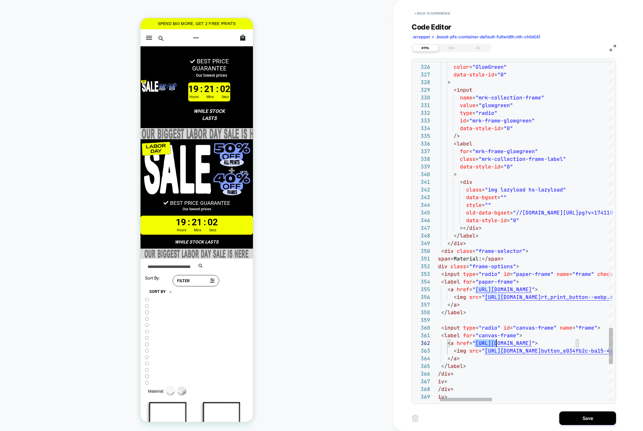
scroll to position [0, 92]
drag, startPoint x: 475, startPoint y: 342, endPoint x: 572, endPoint y: 340, distance: 96.6
type textarea "**********"
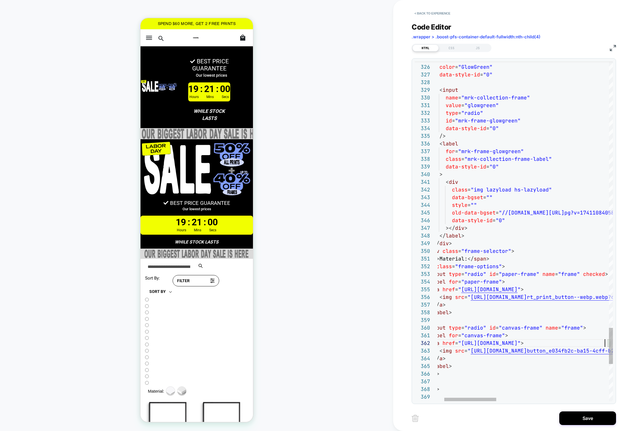
scroll to position [7, 190]
click at [579, 416] on button "Save" at bounding box center [587, 418] width 57 height 14
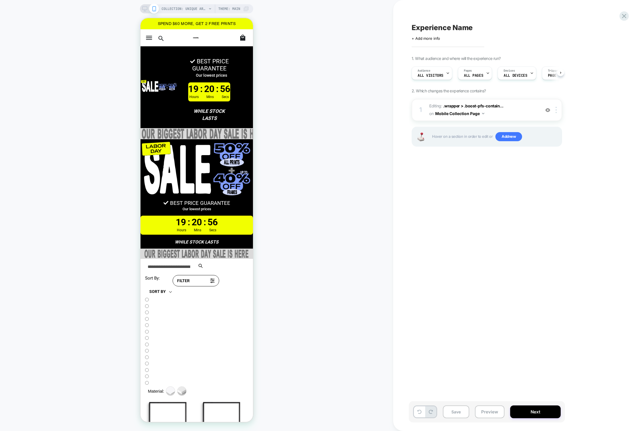
scroll to position [0, 0]
click at [494, 411] on button "Preview" at bounding box center [490, 411] width 30 height 13
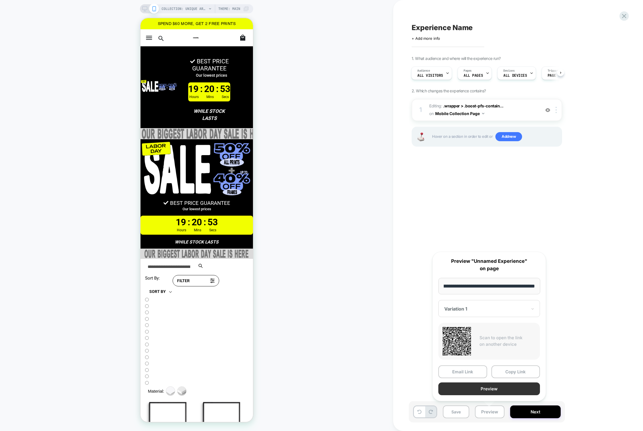
scroll to position [0, 0]
click at [496, 387] on button "Preview" at bounding box center [489, 388] width 102 height 13
